Goal: Task Accomplishment & Management: Manage account settings

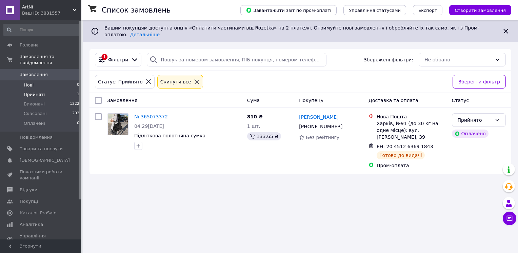
click at [35, 80] on li "Нові 0" at bounding box center [41, 84] width 83 height 9
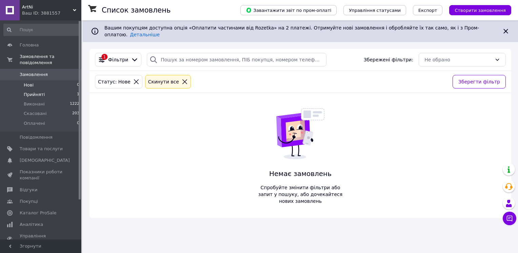
click at [37, 91] on span "Прийняті" at bounding box center [34, 94] width 21 height 6
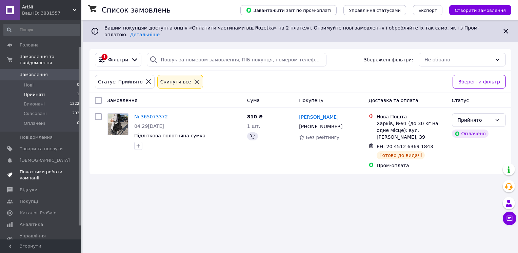
scroll to position [34, 0]
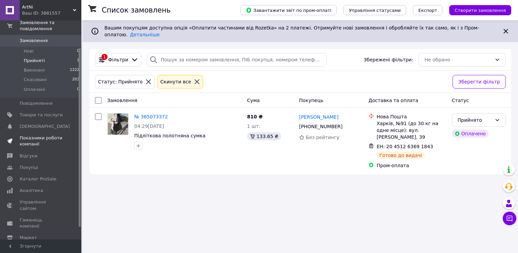
click at [37, 135] on span "Показники роботи компанії" at bounding box center [41, 141] width 43 height 12
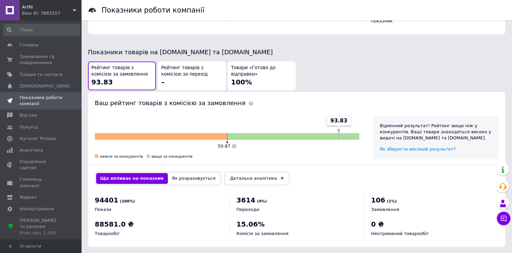
scroll to position [211, 0]
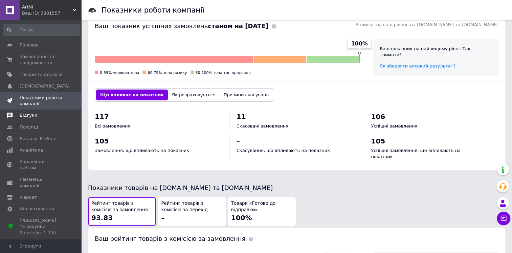
click at [33, 119] on link "Відгуки" at bounding box center [41, 115] width 83 height 12
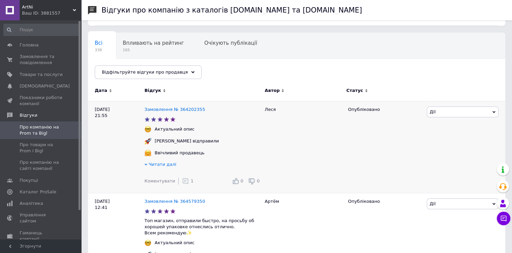
scroll to position [34, 0]
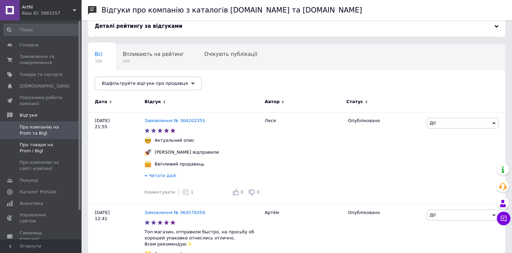
click at [43, 143] on span "Про товари на Prom і Bigl" at bounding box center [41, 148] width 43 height 12
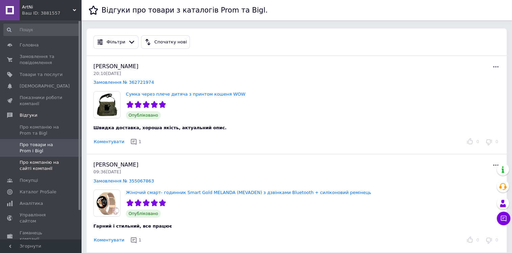
click at [49, 165] on span "Про компанію на сайті компанії" at bounding box center [41, 165] width 43 height 12
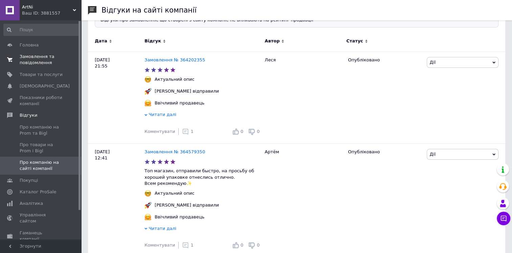
scroll to position [34, 0]
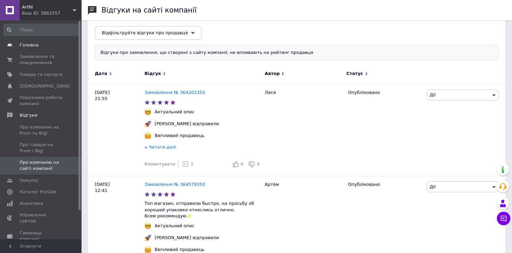
click at [24, 48] on link "Головна" at bounding box center [41, 45] width 83 height 12
